Goal: Task Accomplishment & Management: Use online tool/utility

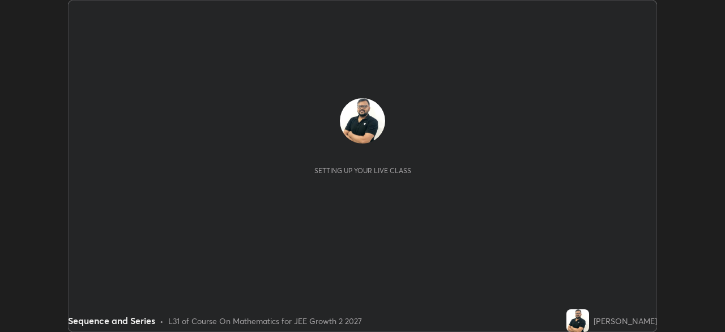
scroll to position [332, 725]
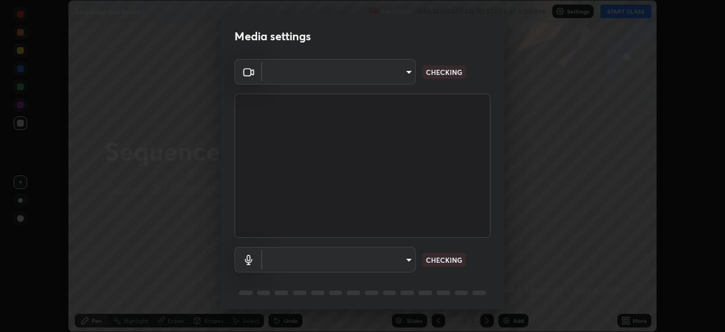
type input "39caa65dc23426385aa383ad0d0a4b68c28ae26f4a71cd21c25f84911154f6e3"
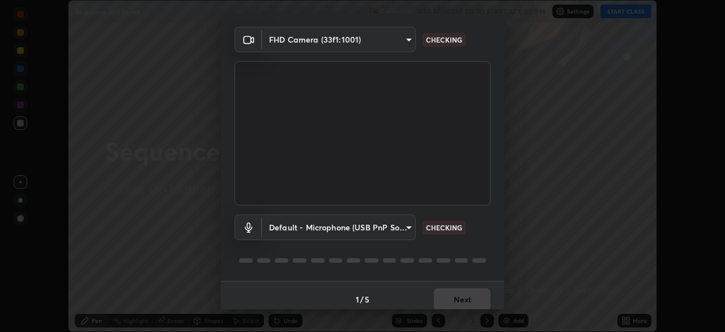
scroll to position [40, 0]
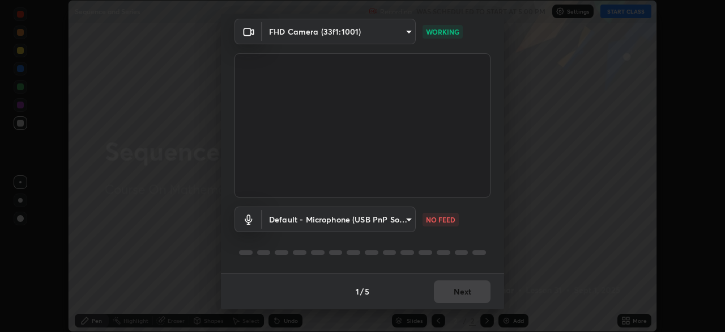
click at [409, 225] on body "Erase all Sequence and Series Recording WAS SCHEDULED TO START AT 5:00 PM Setti…" at bounding box center [362, 166] width 725 height 332
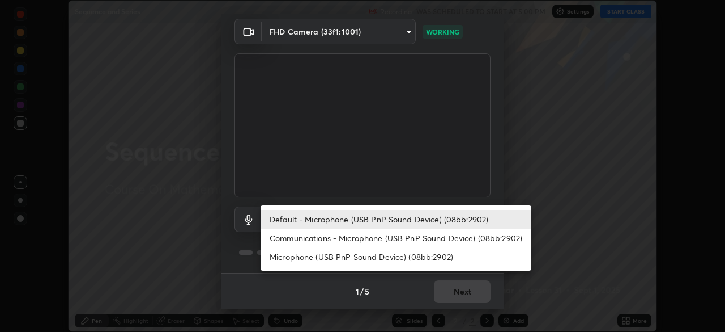
click at [455, 236] on li "Communications - Microphone (USB PnP Sound Device) (08bb:2902)" at bounding box center [396, 237] width 271 height 19
type input "communications"
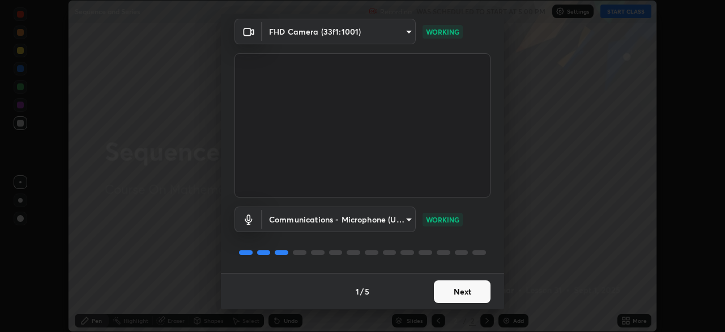
click at [459, 295] on button "Next" at bounding box center [462, 291] width 57 height 23
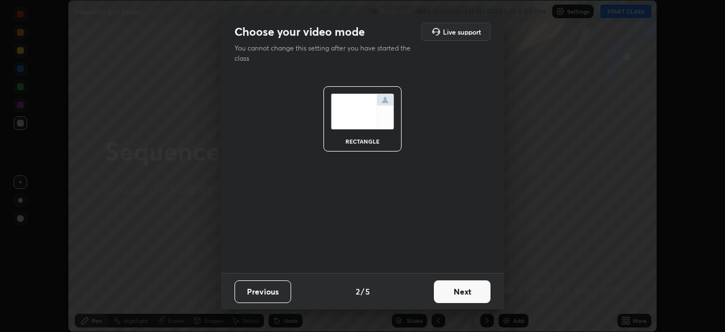
click at [459, 295] on button "Next" at bounding box center [462, 291] width 57 height 23
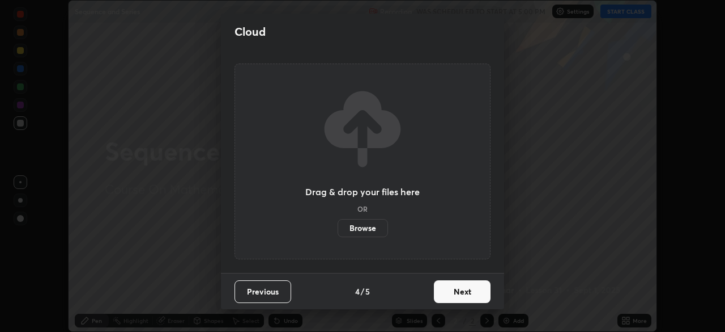
click at [459, 295] on button "Next" at bounding box center [462, 291] width 57 height 23
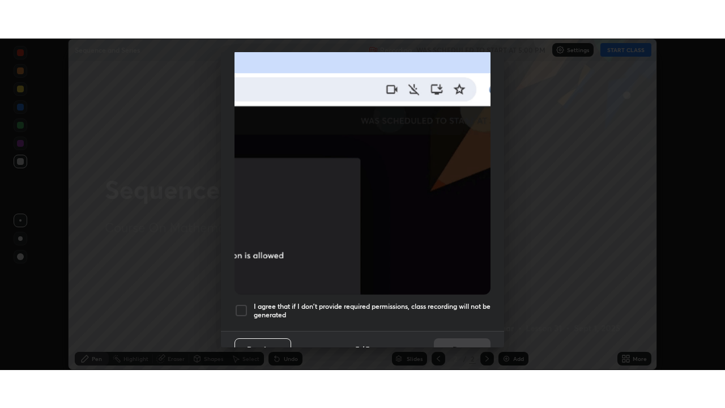
scroll to position [271, 0]
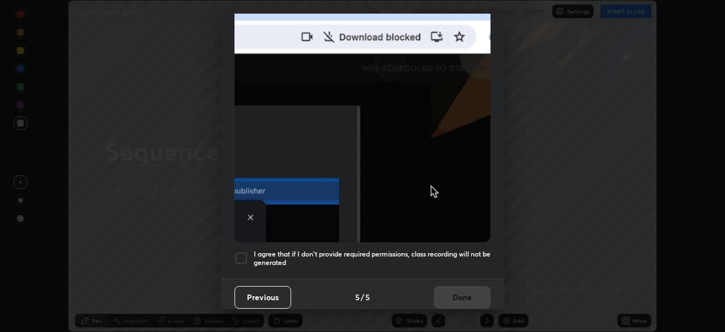
click at [241, 253] on div at bounding box center [242, 258] width 14 height 14
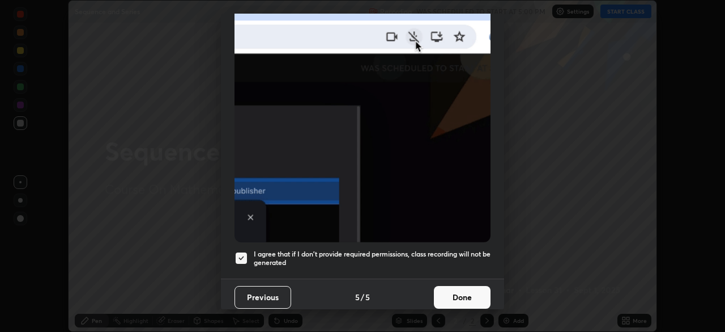
click at [457, 287] on button "Done" at bounding box center [462, 297] width 57 height 23
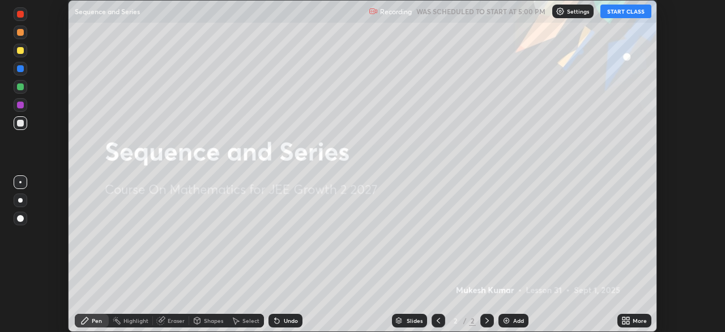
click at [618, 11] on button "START CLASS" at bounding box center [626, 12] width 51 height 14
click at [635, 323] on div "More" at bounding box center [640, 320] width 14 height 6
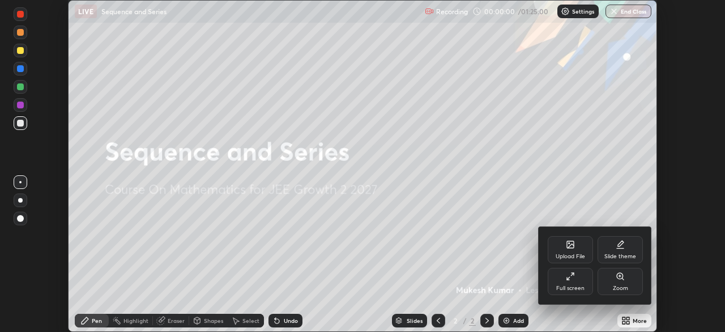
click at [570, 278] on icon at bounding box center [570, 275] width 9 height 9
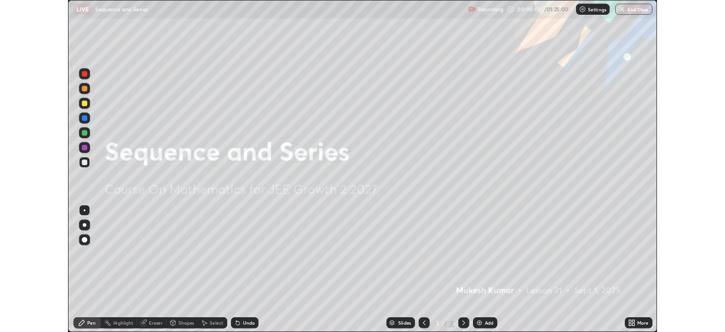
scroll to position [408, 725]
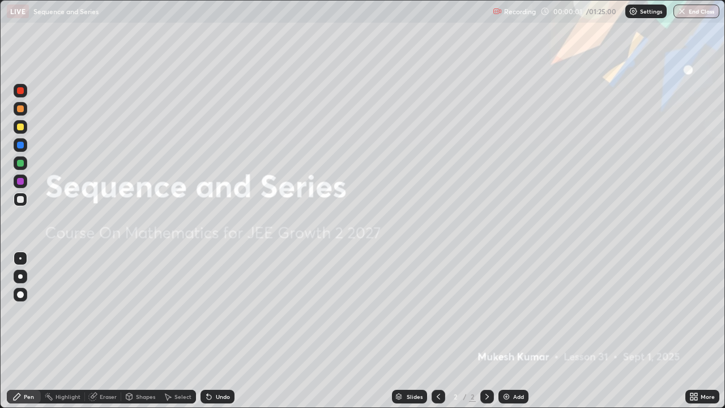
click at [514, 331] on div "Add" at bounding box center [519, 397] width 11 height 6
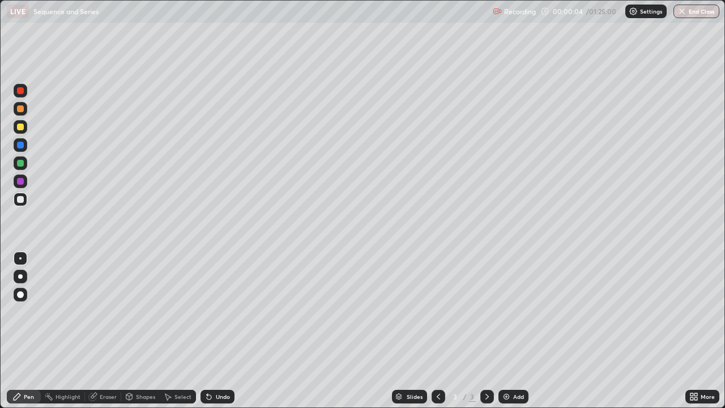
click at [24, 128] on div at bounding box center [21, 127] width 14 height 14
click at [20, 91] on div at bounding box center [20, 90] width 7 height 7
click at [21, 128] on div at bounding box center [20, 127] width 7 height 7
click at [21, 181] on div at bounding box center [20, 181] width 7 height 7
click at [23, 163] on div at bounding box center [20, 163] width 7 height 7
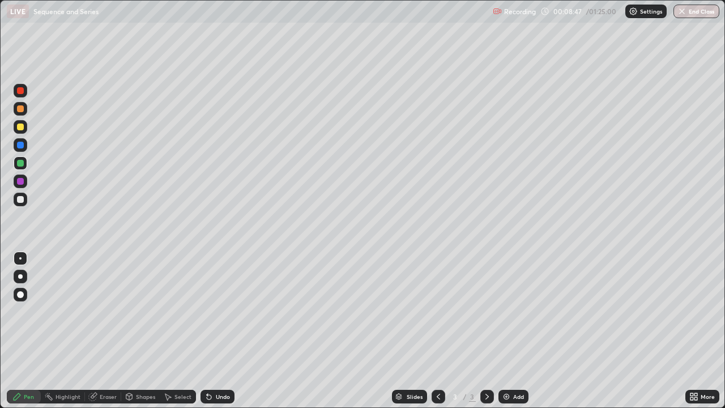
click at [25, 202] on div at bounding box center [21, 200] width 14 height 14
click at [514, 331] on div "Add" at bounding box center [519, 397] width 11 height 6
click at [20, 90] on div at bounding box center [20, 90] width 7 height 7
click at [20, 128] on div at bounding box center [20, 127] width 7 height 7
click at [20, 201] on div at bounding box center [20, 199] width 7 height 7
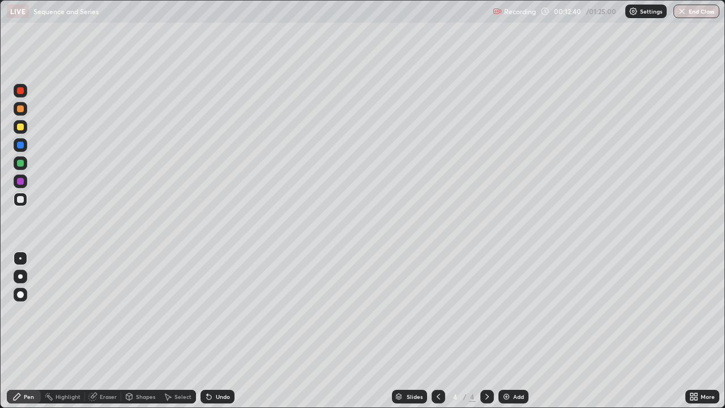
click at [439, 331] on icon at bounding box center [438, 396] width 9 height 9
click at [486, 331] on icon at bounding box center [487, 396] width 9 height 9
click at [485, 331] on icon at bounding box center [487, 396] width 9 height 9
click at [220, 331] on div "Undo" at bounding box center [218, 397] width 34 height 14
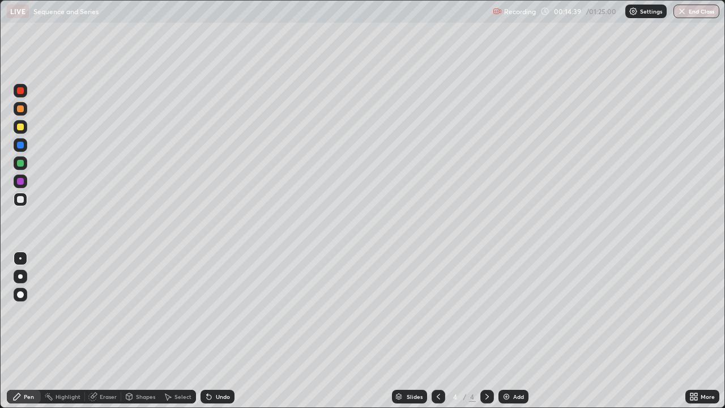
click at [218, 331] on div "Undo" at bounding box center [223, 397] width 14 height 6
click at [22, 162] on div at bounding box center [20, 163] width 7 height 7
click at [512, 331] on div "Add" at bounding box center [514, 397] width 30 height 14
click at [439, 331] on icon at bounding box center [438, 396] width 9 height 9
click at [486, 331] on icon at bounding box center [487, 397] width 3 height 6
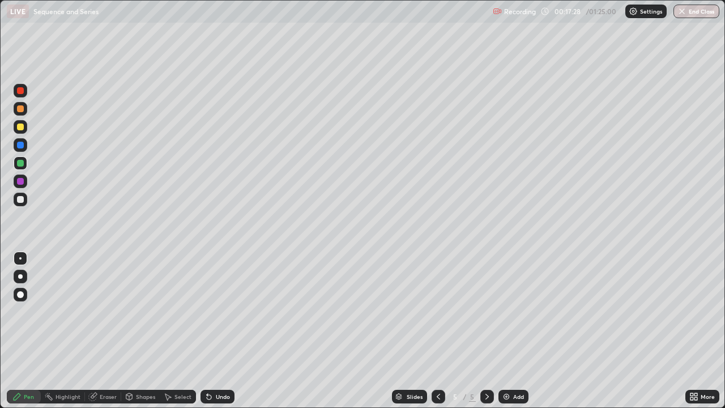
click at [20, 199] on div at bounding box center [20, 199] width 7 height 7
click at [438, 331] on icon at bounding box center [438, 397] width 3 height 6
click at [483, 331] on icon at bounding box center [487, 396] width 9 height 9
click at [484, 331] on icon at bounding box center [487, 396] width 9 height 9
click at [438, 331] on icon at bounding box center [438, 396] width 9 height 9
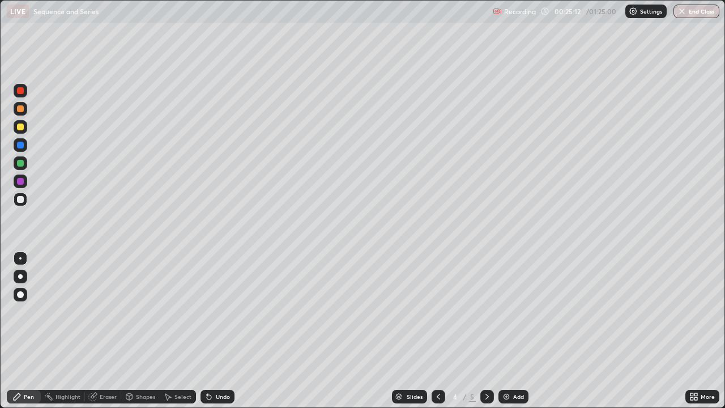
click at [183, 331] on div "Select" at bounding box center [183, 397] width 17 height 6
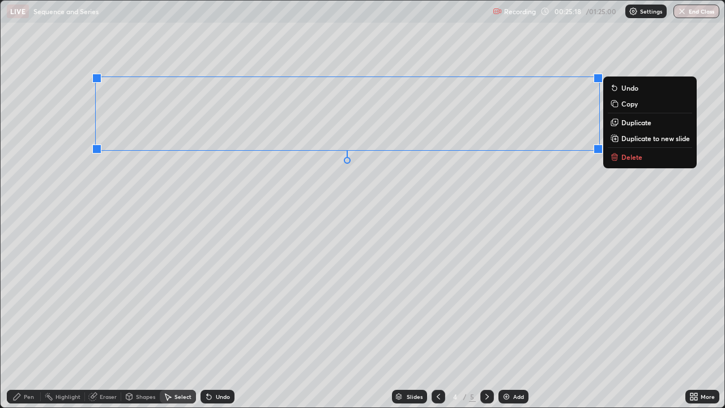
click at [628, 104] on p "Copy" at bounding box center [630, 103] width 16 height 9
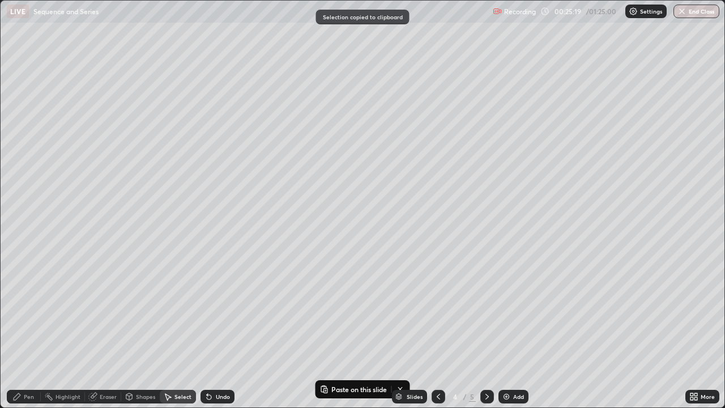
click at [486, 331] on icon at bounding box center [487, 396] width 9 height 9
click at [516, 331] on div "Add" at bounding box center [519, 397] width 11 height 6
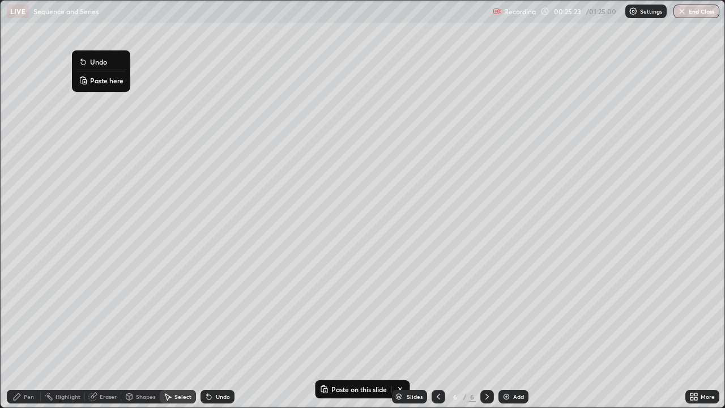
click at [100, 80] on p "Paste here" at bounding box center [106, 80] width 33 height 9
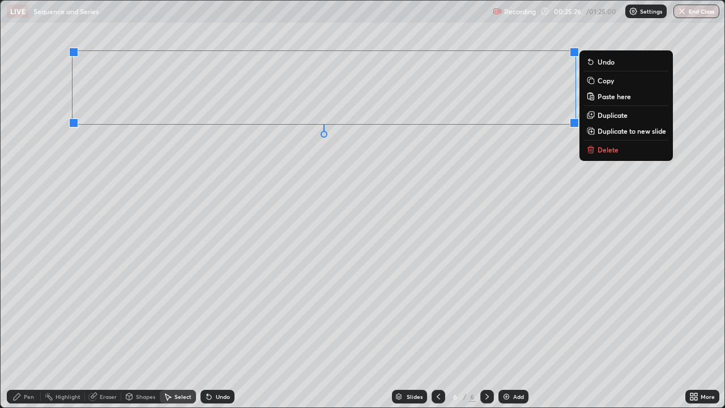
click at [108, 331] on div "Eraser" at bounding box center [108, 397] width 17 height 6
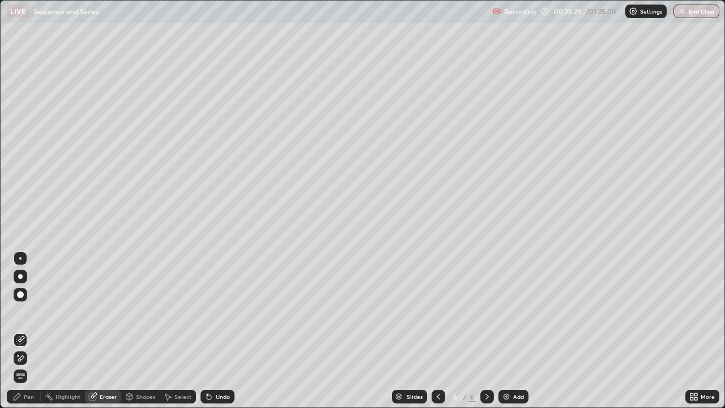
click at [29, 331] on div "Pen" at bounding box center [24, 397] width 34 height 14
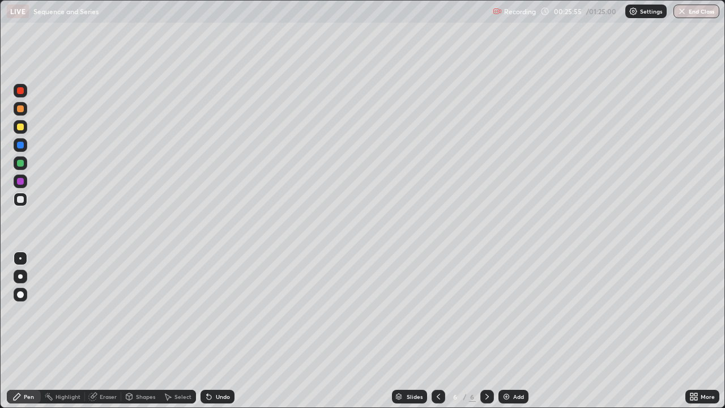
click at [220, 331] on div "Undo" at bounding box center [223, 397] width 14 height 6
click at [218, 331] on div "Undo" at bounding box center [223, 397] width 14 height 6
click at [22, 201] on div at bounding box center [20, 199] width 7 height 7
click at [514, 331] on div "Add" at bounding box center [519, 397] width 11 height 6
click at [20, 90] on div at bounding box center [20, 90] width 7 height 7
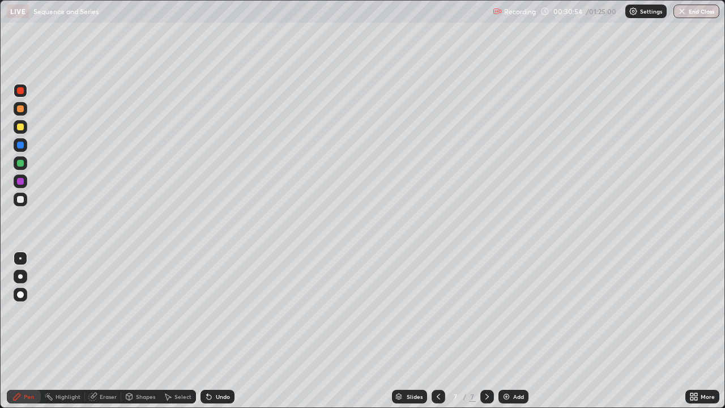
click at [22, 92] on div at bounding box center [20, 90] width 7 height 7
click at [19, 125] on div at bounding box center [20, 127] width 7 height 7
click at [23, 164] on div at bounding box center [20, 163] width 7 height 7
click at [24, 200] on div at bounding box center [21, 200] width 14 height 14
click at [218, 331] on div "Undo" at bounding box center [223, 397] width 14 height 6
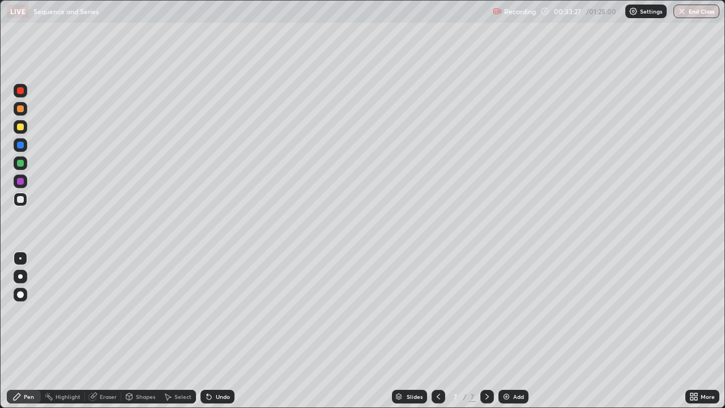
click at [18, 126] on div at bounding box center [20, 127] width 7 height 7
click at [21, 200] on div at bounding box center [20, 199] width 7 height 7
click at [221, 331] on div "Undo" at bounding box center [223, 397] width 14 height 6
click at [220, 331] on div "Undo" at bounding box center [223, 397] width 14 height 6
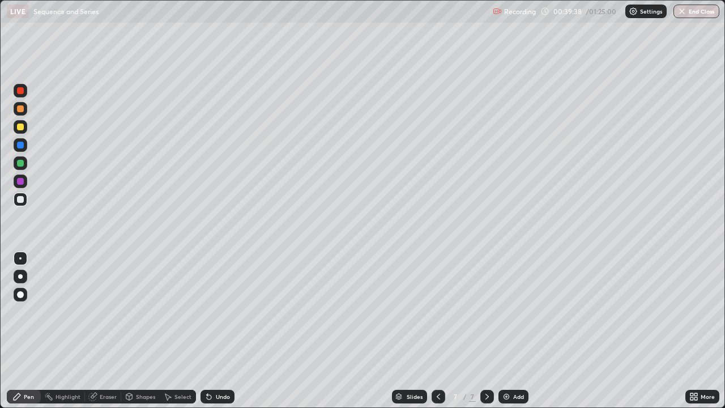
click at [185, 331] on div "Select" at bounding box center [183, 397] width 17 height 6
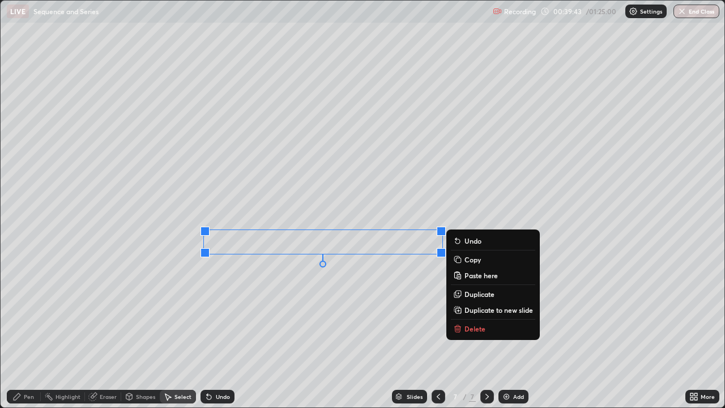
click at [480, 260] on p "Copy" at bounding box center [473, 259] width 16 height 9
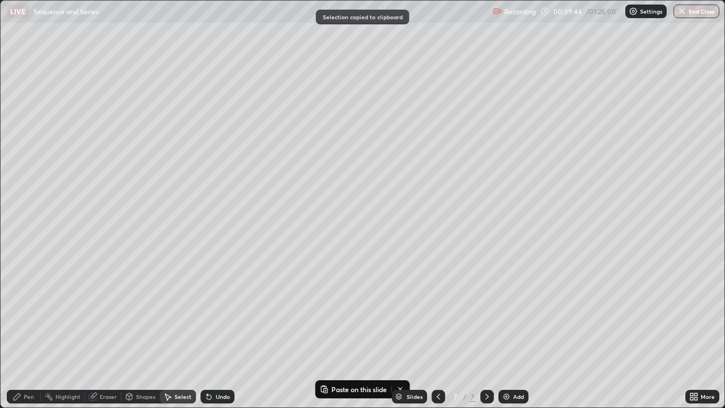
click at [486, 331] on icon at bounding box center [487, 396] width 9 height 9
click at [506, 331] on img at bounding box center [506, 396] width 9 height 9
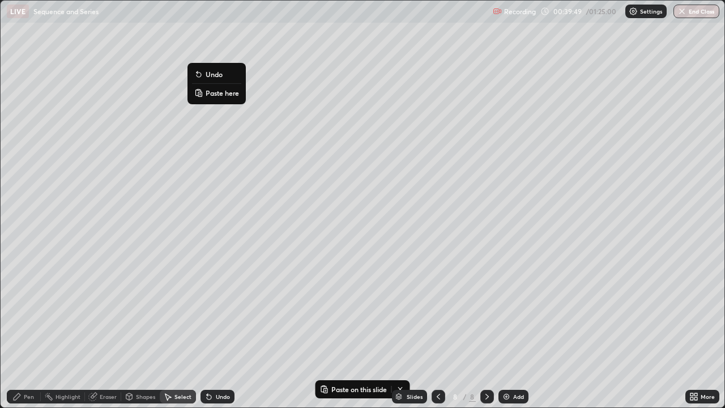
click at [226, 93] on p "Paste here" at bounding box center [222, 92] width 33 height 9
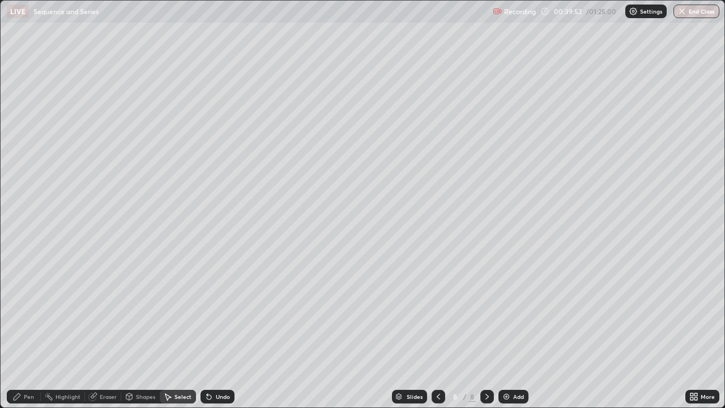
click at [35, 331] on div "Pen" at bounding box center [24, 397] width 34 height 14
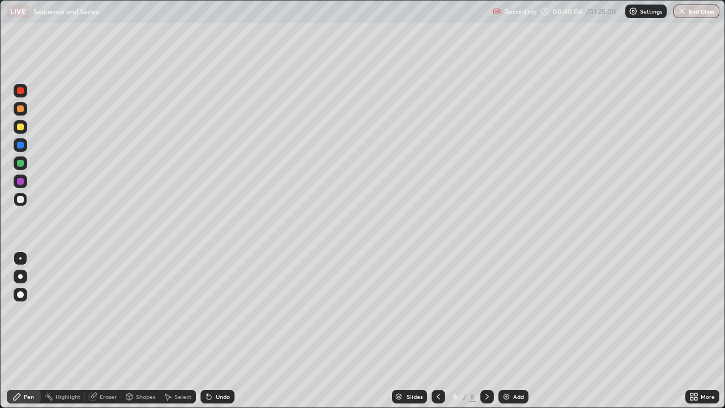
click at [217, 331] on div "Undo" at bounding box center [223, 397] width 14 height 6
click at [180, 331] on div "Select" at bounding box center [183, 397] width 17 height 6
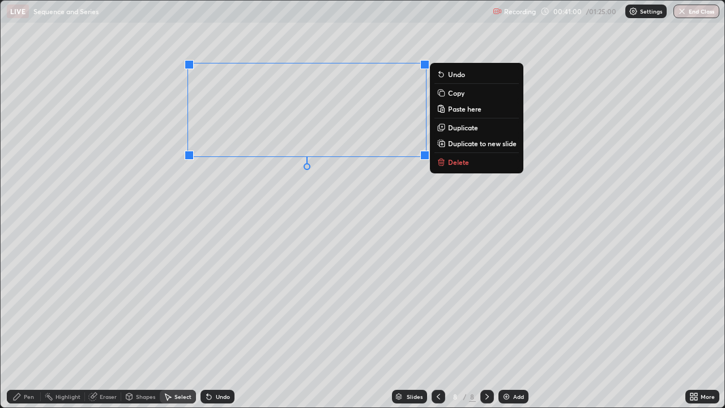
click at [455, 161] on p "Delete" at bounding box center [458, 162] width 21 height 9
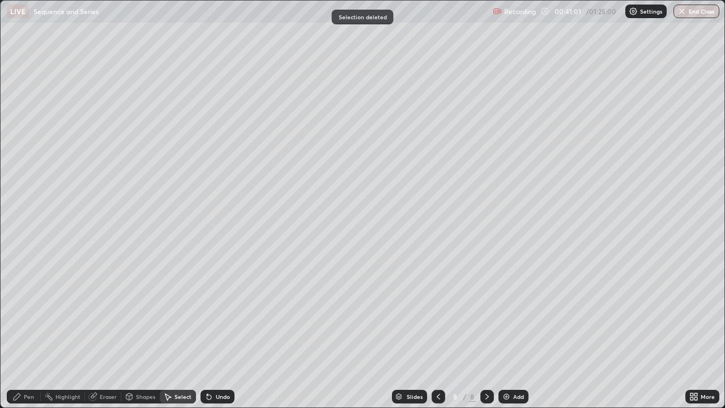
click at [25, 331] on div "Pen" at bounding box center [24, 397] width 34 height 14
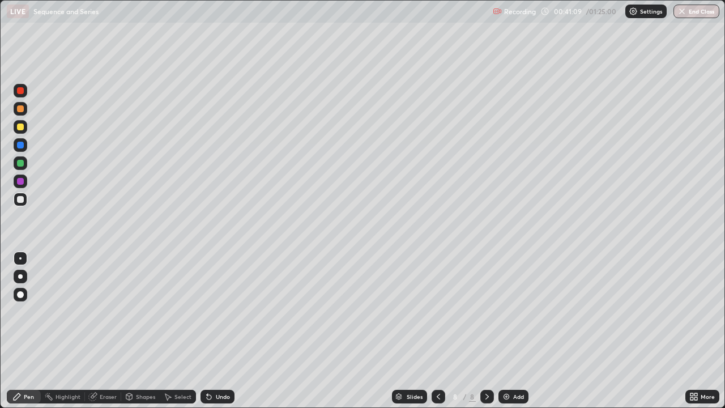
click at [219, 331] on div "Undo" at bounding box center [223, 397] width 14 height 6
click at [18, 130] on div at bounding box center [20, 127] width 7 height 7
click at [436, 331] on icon at bounding box center [438, 396] width 9 height 9
click at [487, 331] on icon at bounding box center [487, 396] width 9 height 9
click at [439, 331] on icon at bounding box center [438, 396] width 9 height 9
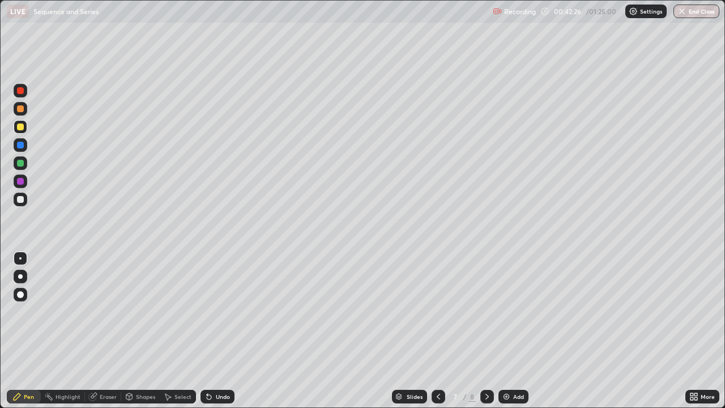
click at [486, 331] on icon at bounding box center [487, 397] width 3 height 6
click at [22, 199] on div at bounding box center [20, 199] width 7 height 7
click at [437, 331] on icon at bounding box center [438, 397] width 3 height 6
click at [486, 331] on icon at bounding box center [487, 397] width 3 height 6
click at [440, 331] on icon at bounding box center [438, 396] width 9 height 9
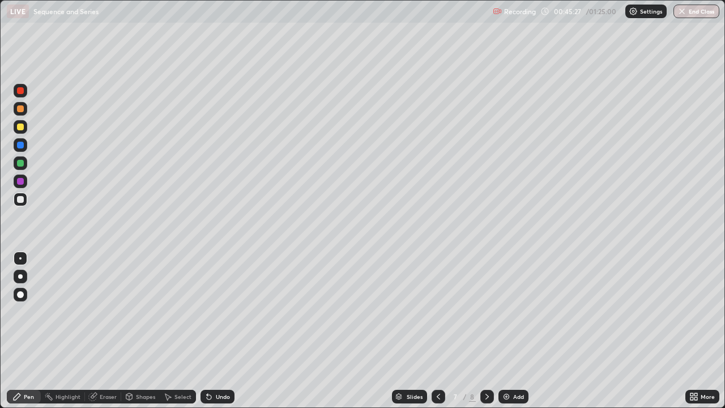
click at [222, 331] on div "Undo" at bounding box center [223, 397] width 14 height 6
click at [229, 331] on div "Undo" at bounding box center [218, 397] width 34 height 14
click at [491, 331] on div at bounding box center [488, 397] width 14 height 14
click at [19, 164] on div at bounding box center [20, 163] width 7 height 7
click at [516, 331] on div "Add" at bounding box center [514, 397] width 30 height 14
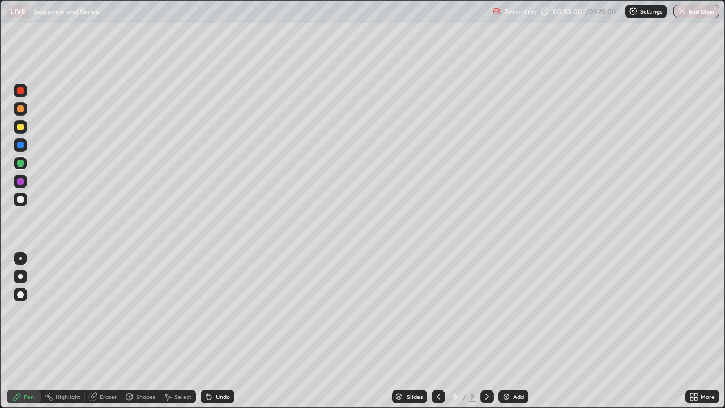
click at [20, 90] on div at bounding box center [20, 90] width 7 height 7
click at [22, 161] on div at bounding box center [20, 163] width 7 height 7
click at [218, 331] on div "Undo" at bounding box center [223, 397] width 14 height 6
click at [217, 331] on div "Undo" at bounding box center [223, 397] width 14 height 6
click at [20, 198] on div at bounding box center [20, 199] width 7 height 7
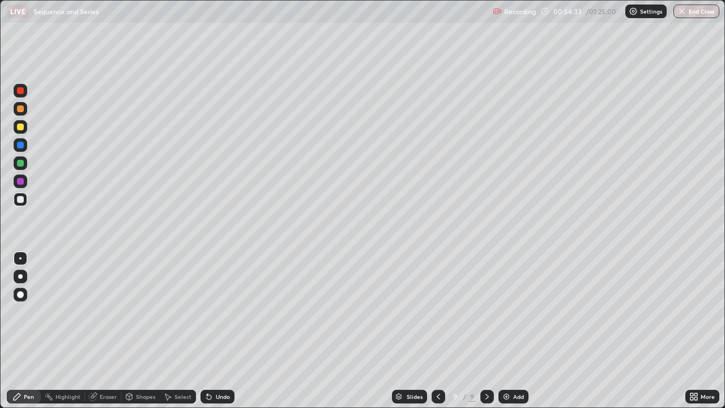
click at [437, 331] on icon at bounding box center [438, 396] width 9 height 9
click at [487, 331] on icon at bounding box center [487, 396] width 9 height 9
click at [220, 331] on div "Undo" at bounding box center [223, 397] width 14 height 6
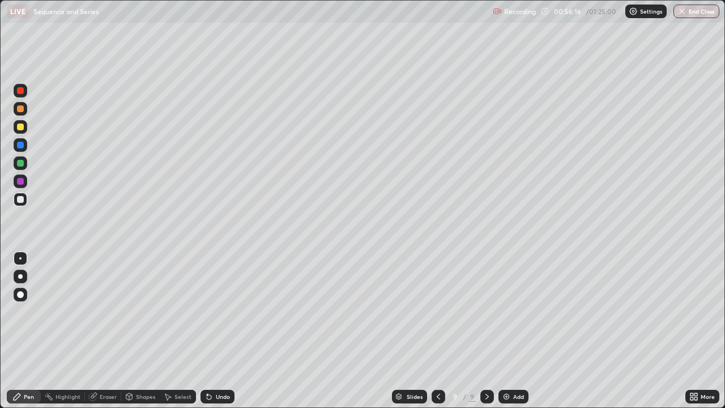
click at [22, 163] on div at bounding box center [20, 163] width 7 height 7
click at [439, 331] on icon at bounding box center [438, 397] width 3 height 6
click at [486, 331] on icon at bounding box center [487, 396] width 9 height 9
click at [21, 201] on div at bounding box center [20, 199] width 7 height 7
click at [104, 331] on div "Eraser" at bounding box center [108, 397] width 17 height 6
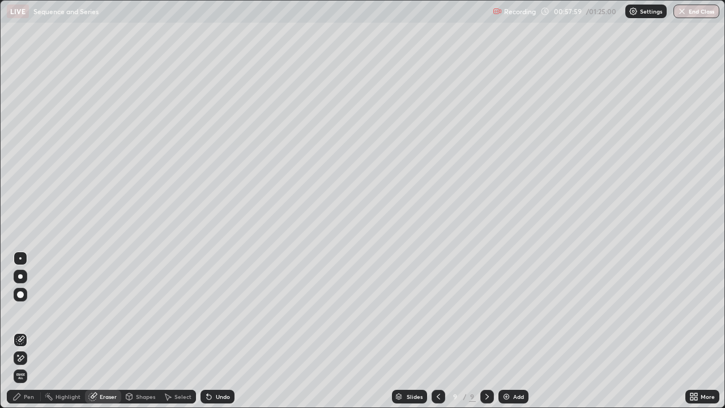
click at [26, 331] on div "Pen" at bounding box center [29, 397] width 10 height 6
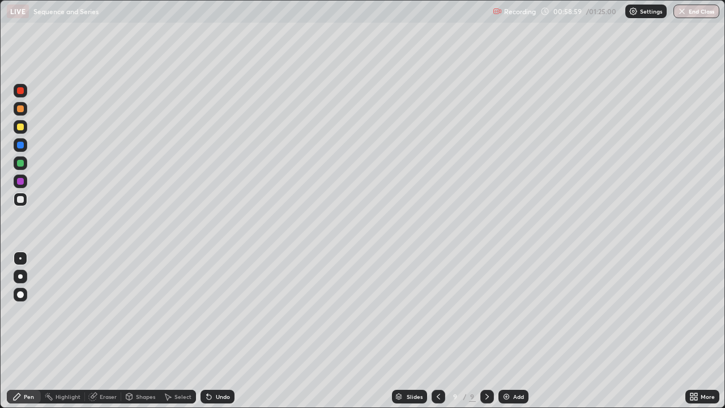
click at [484, 331] on icon at bounding box center [487, 396] width 9 height 9
click at [437, 331] on icon at bounding box center [438, 397] width 3 height 6
click at [486, 331] on div at bounding box center [488, 397] width 14 height 14
click at [487, 331] on icon at bounding box center [487, 396] width 9 height 9
click at [514, 331] on div "Add" at bounding box center [514, 397] width 30 height 14
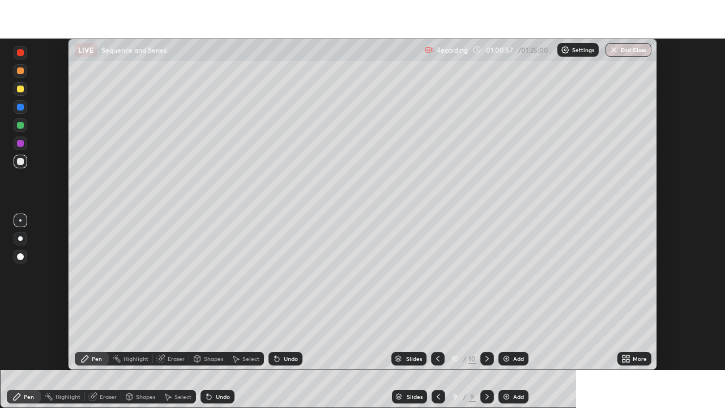
scroll to position [56348, 55954]
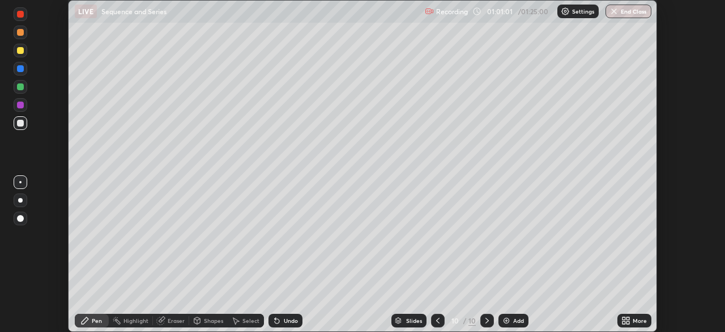
click at [639, 320] on div "More" at bounding box center [640, 320] width 14 height 6
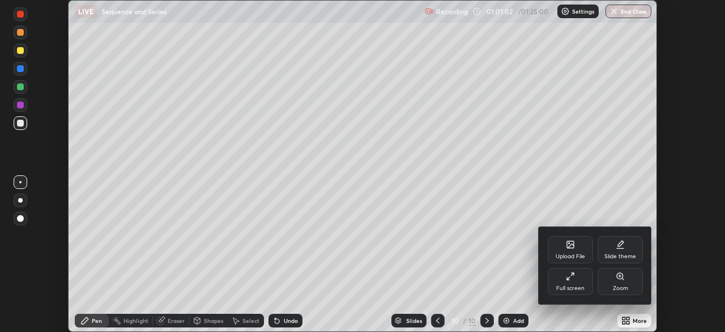
click at [568, 280] on icon at bounding box center [570, 275] width 9 height 9
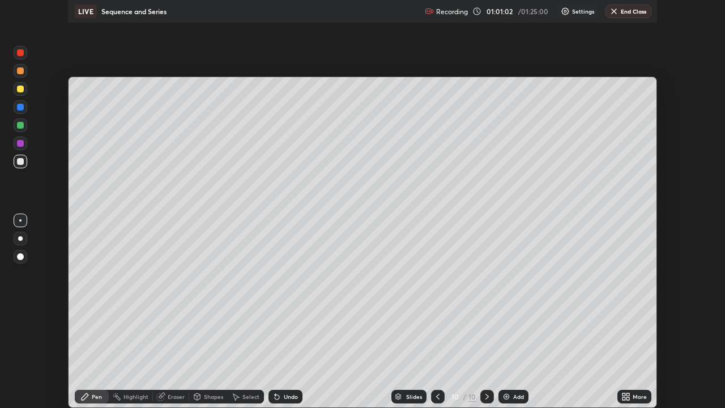
scroll to position [408, 725]
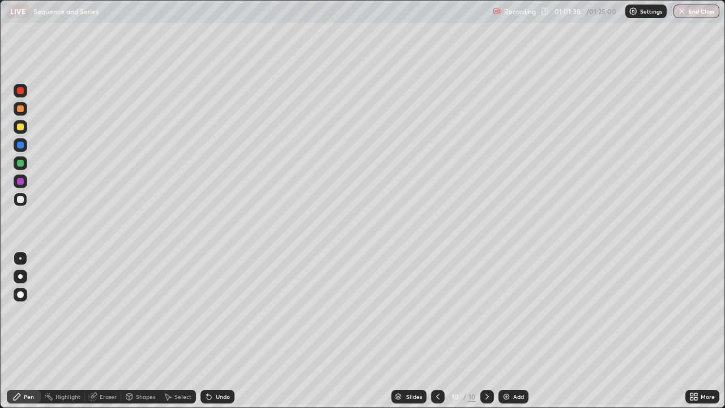
click at [20, 162] on div at bounding box center [20, 163] width 7 height 7
click at [220, 331] on div "Undo" at bounding box center [223, 397] width 14 height 6
click at [219, 331] on div "Undo" at bounding box center [223, 397] width 14 height 6
click at [216, 331] on div "Undo" at bounding box center [218, 397] width 34 height 14
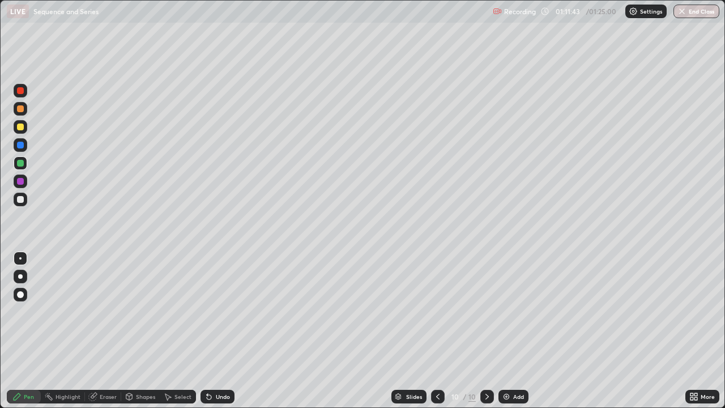
click at [23, 198] on div at bounding box center [20, 199] width 7 height 7
click at [697, 14] on button "End Class" at bounding box center [697, 12] width 46 height 14
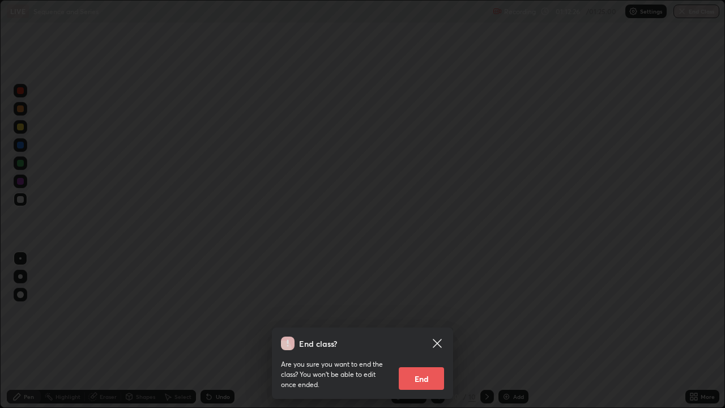
click at [431, 331] on button "End" at bounding box center [421, 378] width 45 height 23
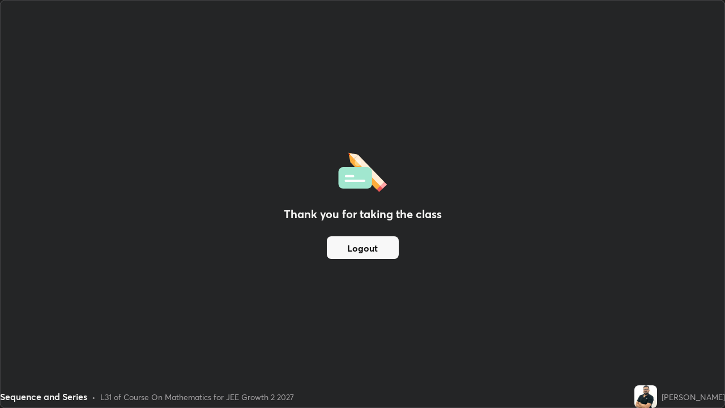
click at [380, 249] on button "Logout" at bounding box center [363, 247] width 72 height 23
